Goal: Navigation & Orientation: Find specific page/section

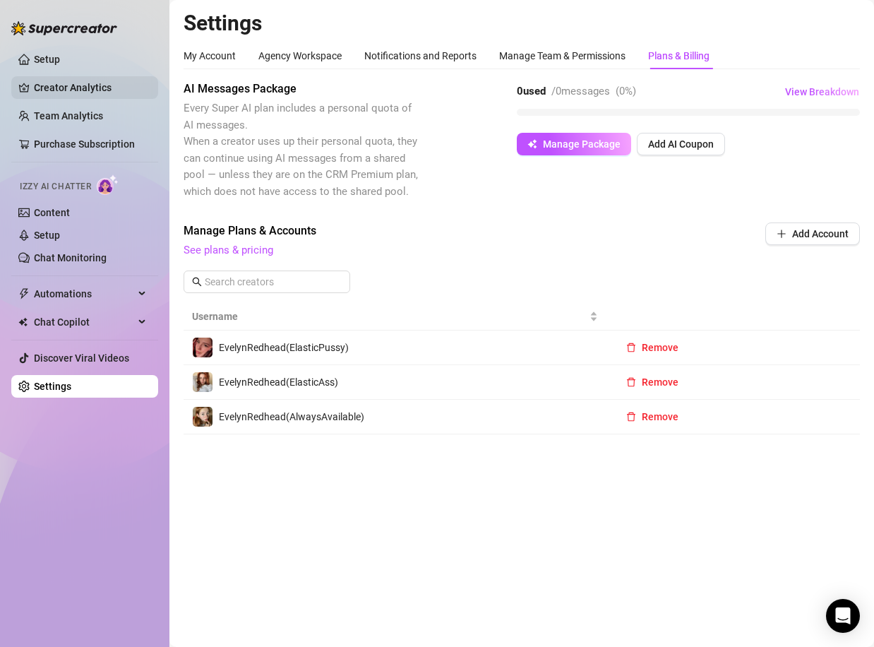
click at [70, 86] on link "Creator Analytics" at bounding box center [90, 87] width 113 height 23
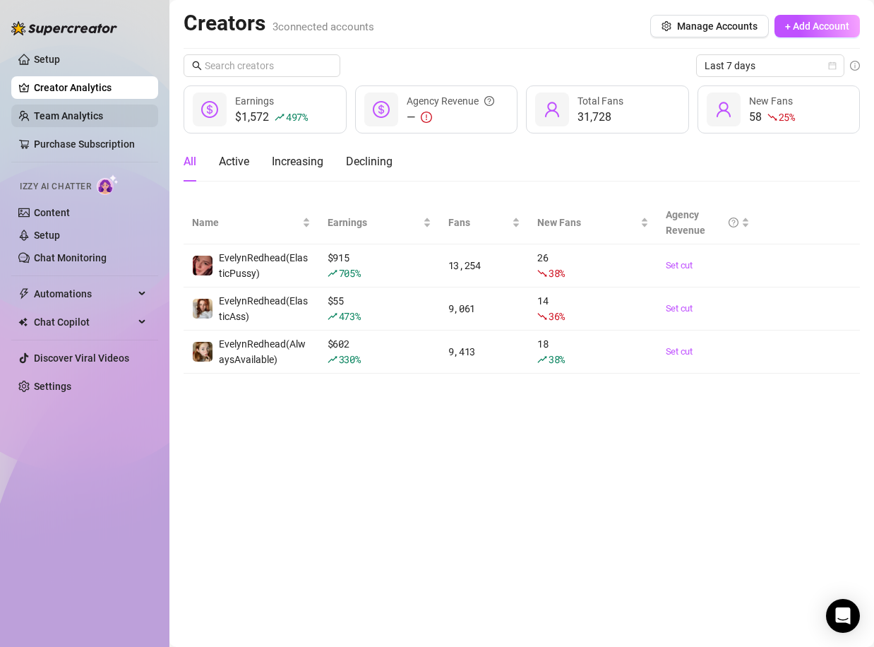
click at [64, 121] on link "Team Analytics" at bounding box center [68, 115] width 69 height 11
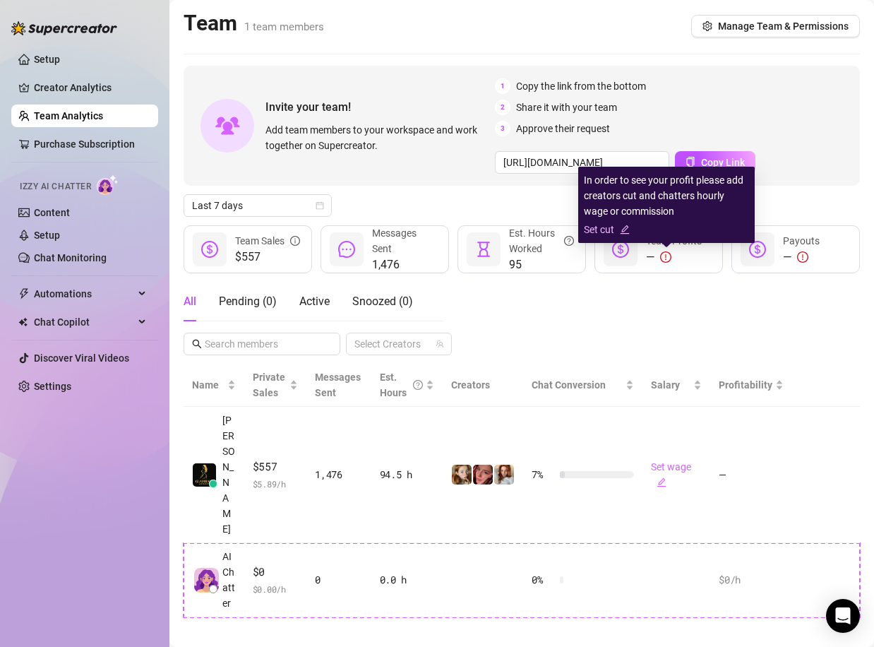
click at [595, 230] on link "Set cut" at bounding box center [666, 230] width 165 height 16
